Goal: Task Accomplishment & Management: Use online tool/utility

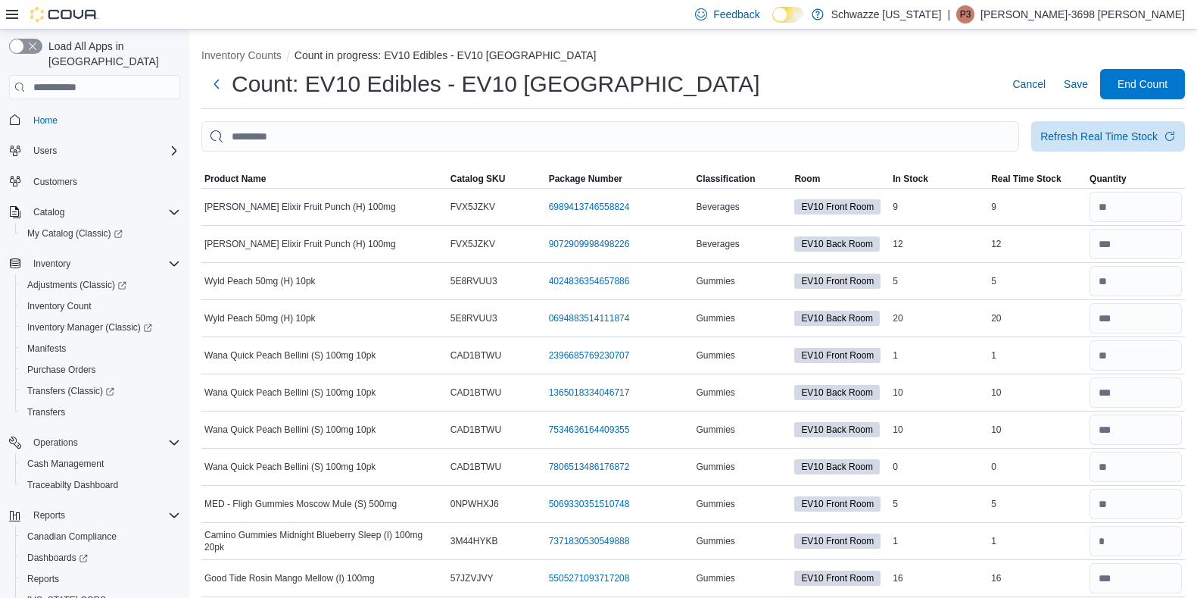
scroll to position [7553, 0]
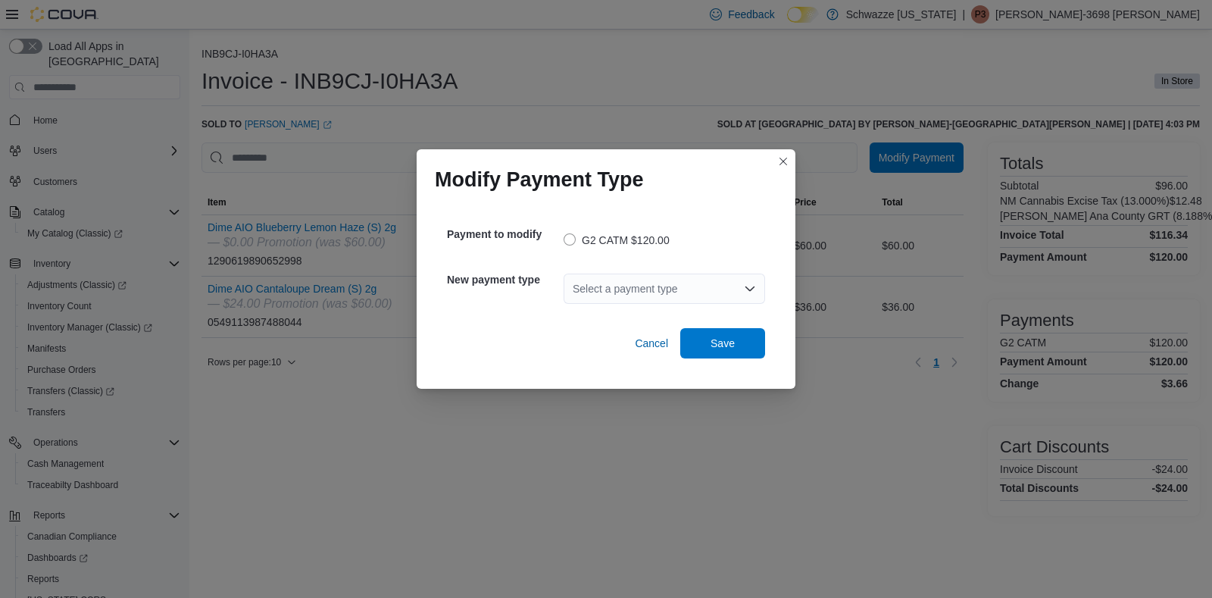
click at [640, 289] on div "Select a payment type" at bounding box center [663, 288] width 201 height 30
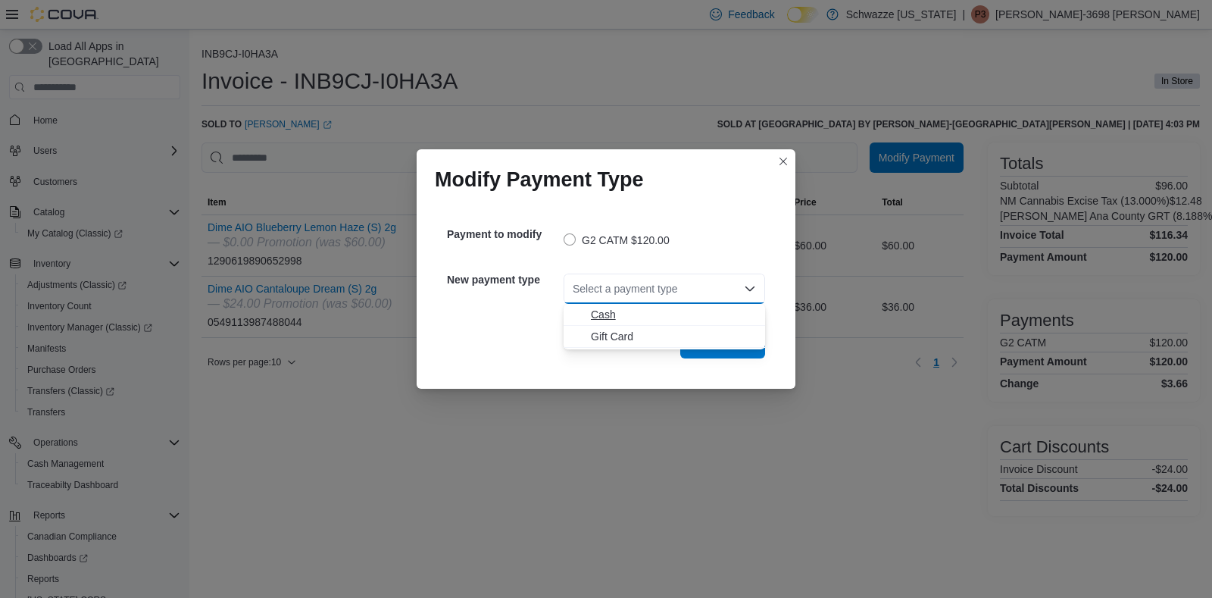
click at [606, 317] on span "Cash" at bounding box center [673, 314] width 165 height 15
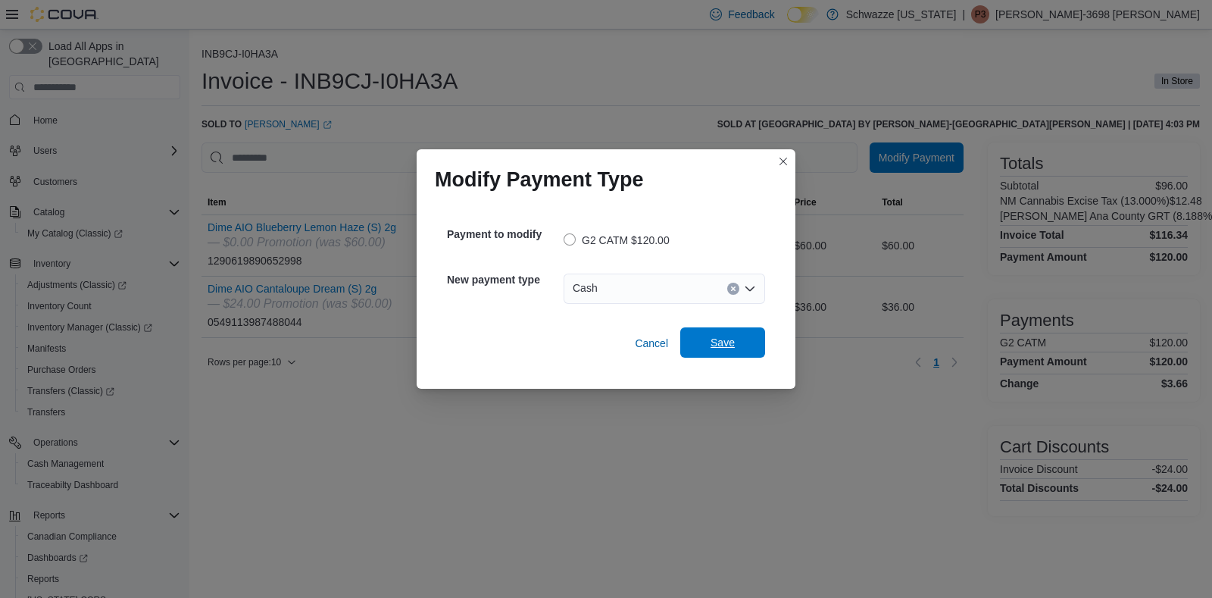
click at [717, 350] on span "Save" at bounding box center [722, 342] width 24 height 15
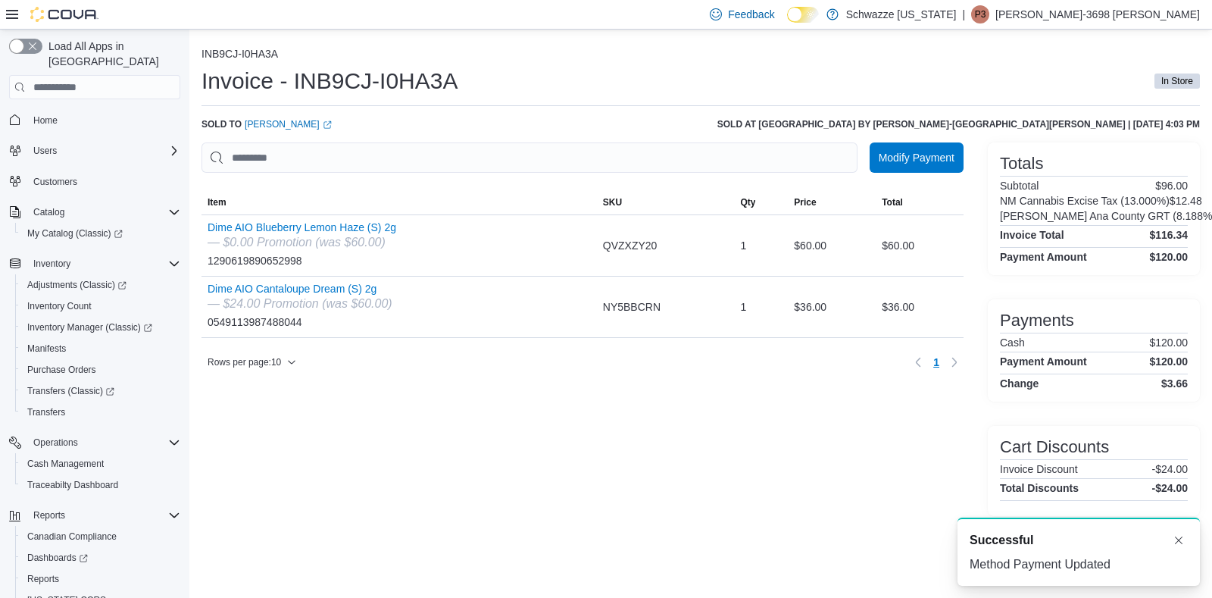
click at [1039, 145] on div "Totals Subtotal $96.00 NM Cannabis Excise Tax (13.000%) $12.48 Dona Ana County …" at bounding box center [1094, 208] width 212 height 133
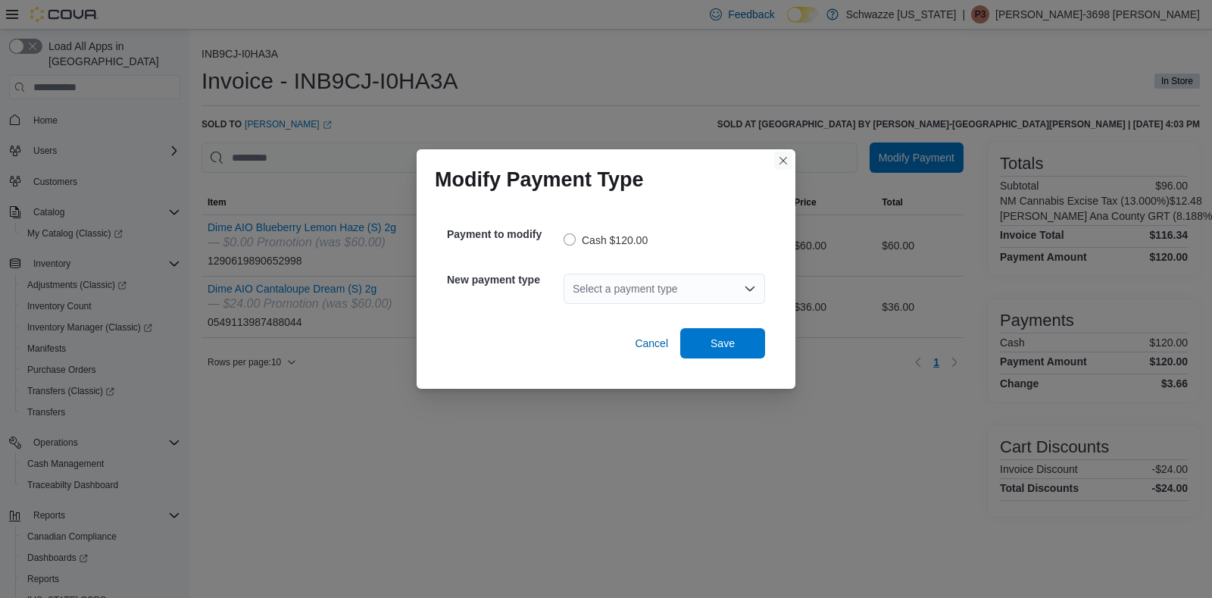
click at [777, 168] on button "Closes this modal window" at bounding box center [783, 160] width 18 height 18
